Goal: Task Accomplishment & Management: Use online tool/utility

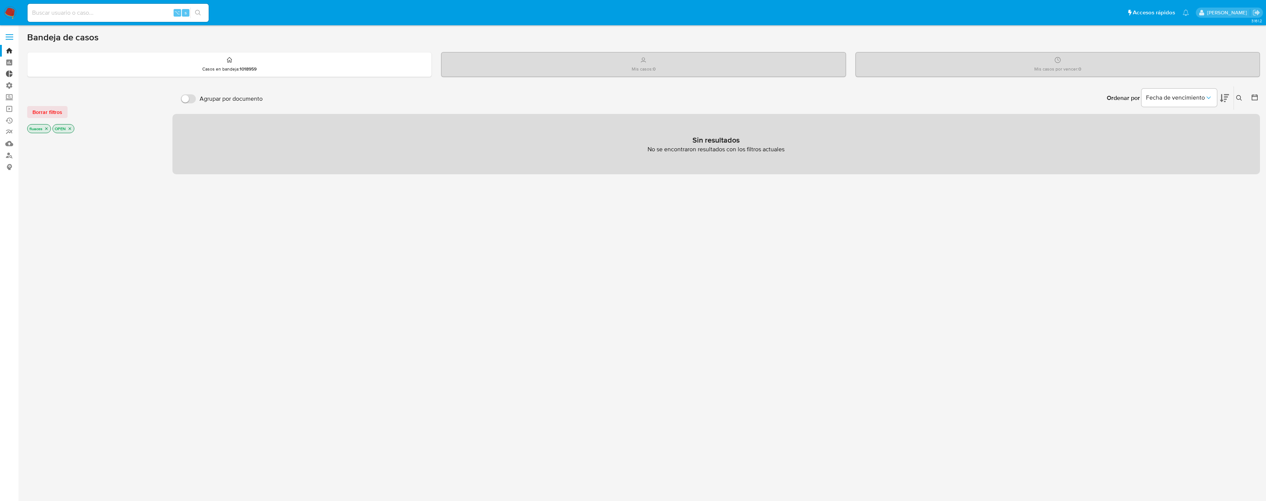
click at [11, 78] on link "Tablero Externo" at bounding box center [45, 74] width 90 height 12
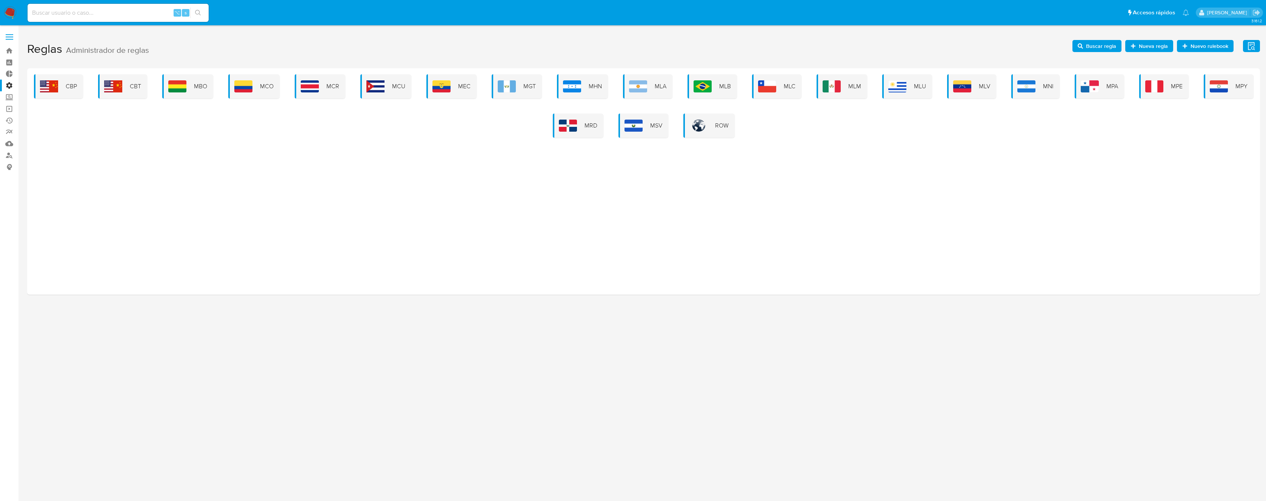
click at [696, 99] on div "CBP CBT MBO MCO MCR MCU MEC MGT MHN MLA MLB MLC MLM MLU MLV MNI MPA MPE MPY MRD…" at bounding box center [643, 105] width 1221 height 63
click at [705, 90] on img at bounding box center [703, 86] width 18 height 12
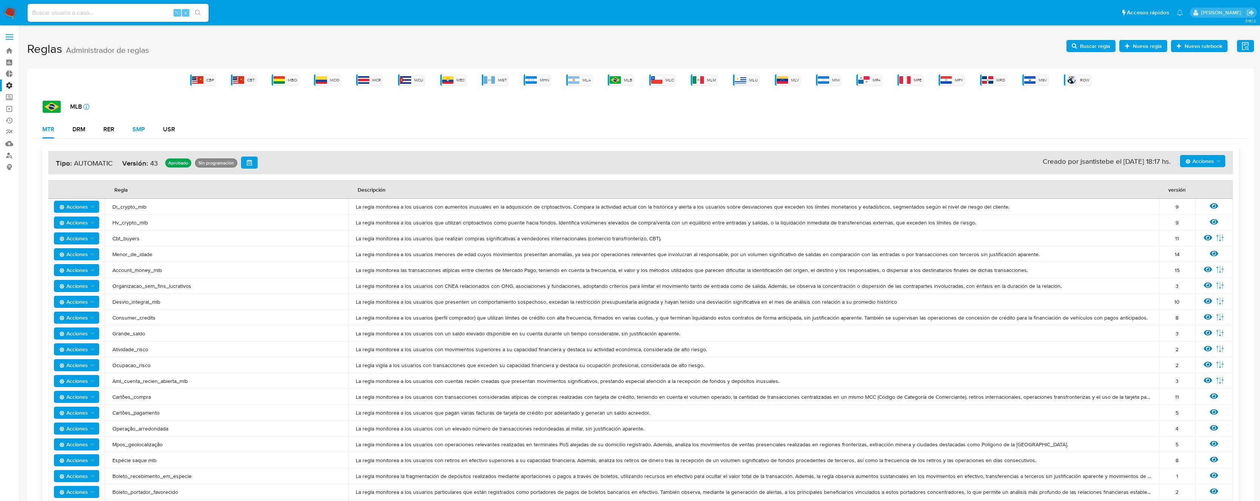
click at [142, 121] on div "SMP" at bounding box center [138, 129] width 12 height 18
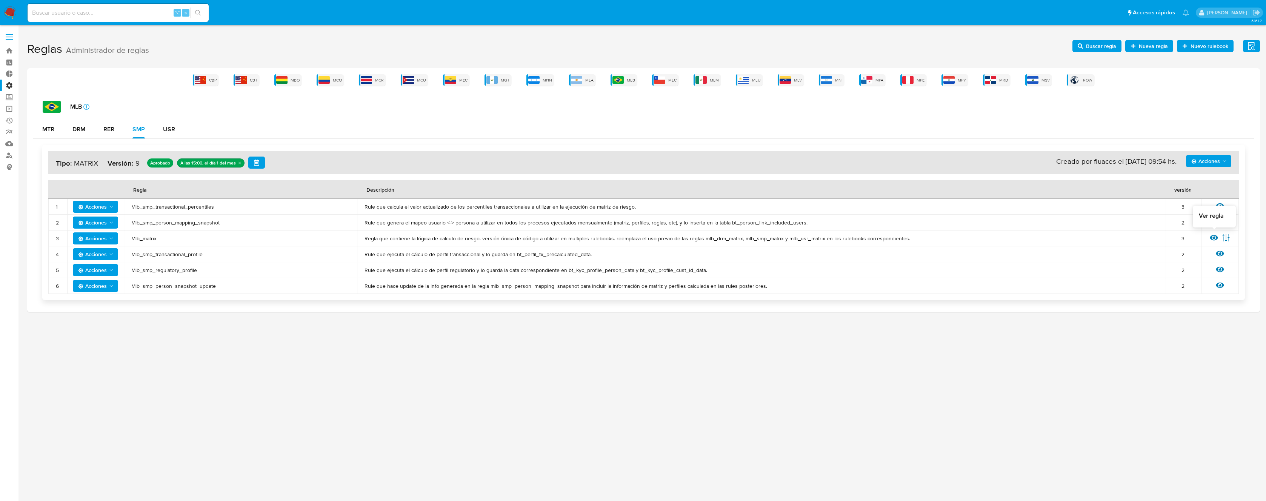
click at [1211, 237] on icon at bounding box center [1214, 238] width 8 height 6
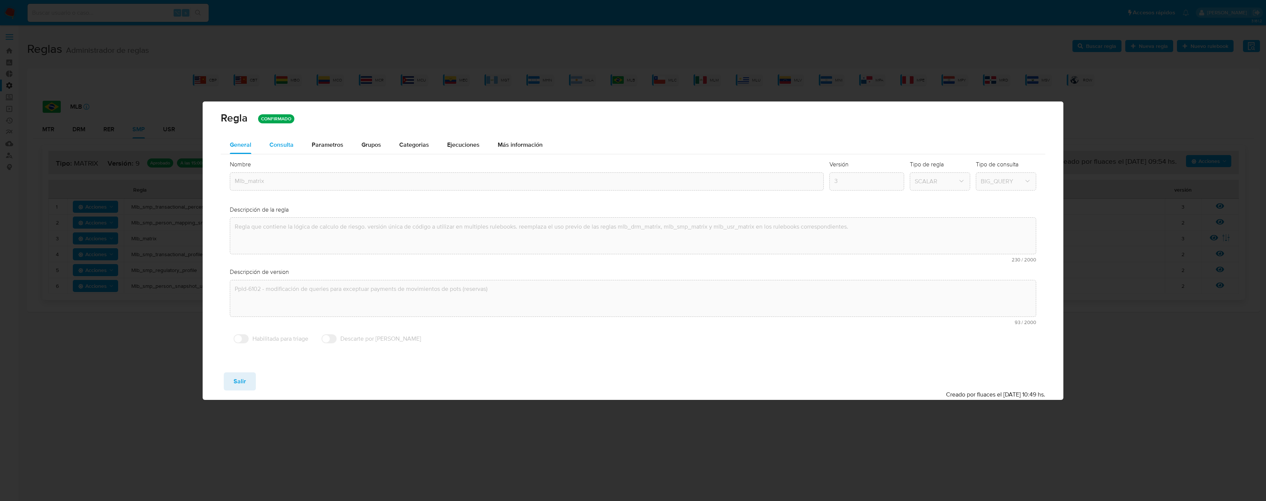
click at [278, 140] on span "Consulta" at bounding box center [281, 144] width 24 height 9
click at [1034, 244] on div "Nombre text-es Mlb_matrix text-pt Mlb_matrix Aceptar Versión 3 Tipo de regla SC…" at bounding box center [633, 253] width 825 height 199
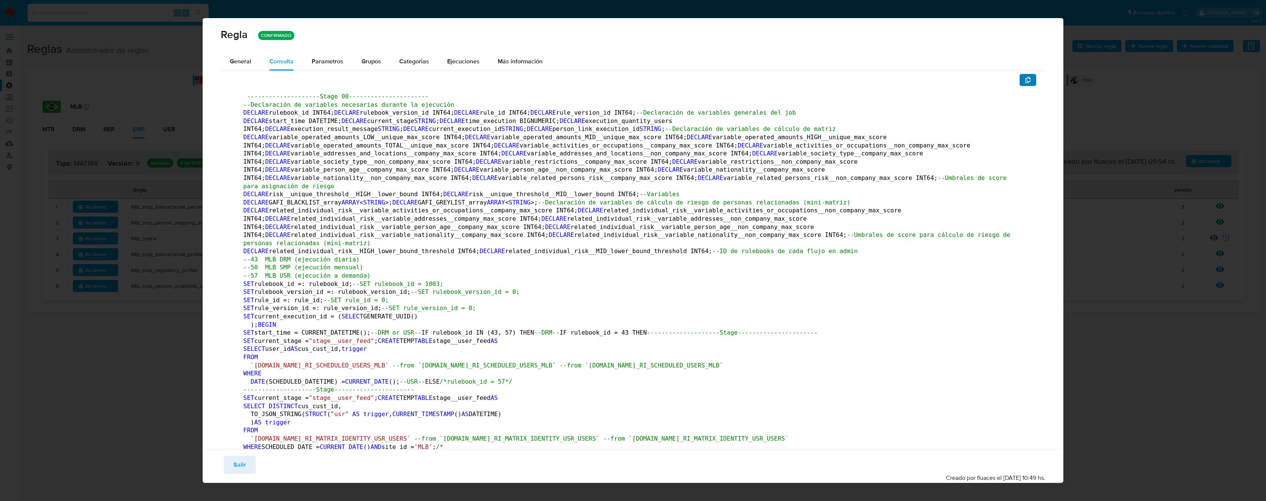
click at [1020, 80] on button "button" at bounding box center [1028, 80] width 17 height 12
